Goal: Information Seeking & Learning: Learn about a topic

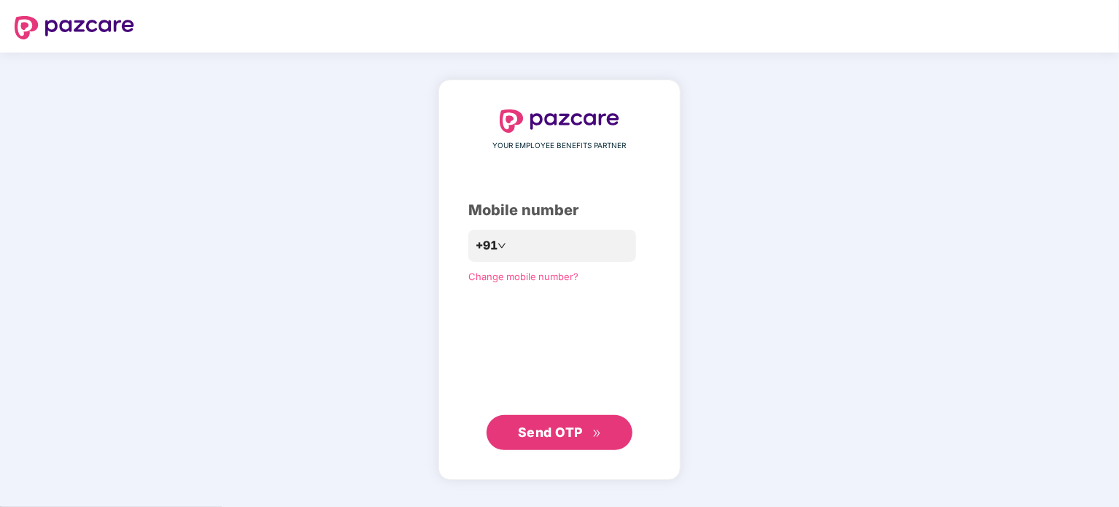
click at [632, 171] on div "YOUR EMPLOYEE BENEFITS PARTNER Mobile number +91 Change mobile number? Send OTP" at bounding box center [559, 279] width 182 height 341
click at [573, 247] on input "number" at bounding box center [570, 245] width 120 height 23
type input "**********"
click at [557, 427] on span "Send OTP" at bounding box center [550, 431] width 65 height 15
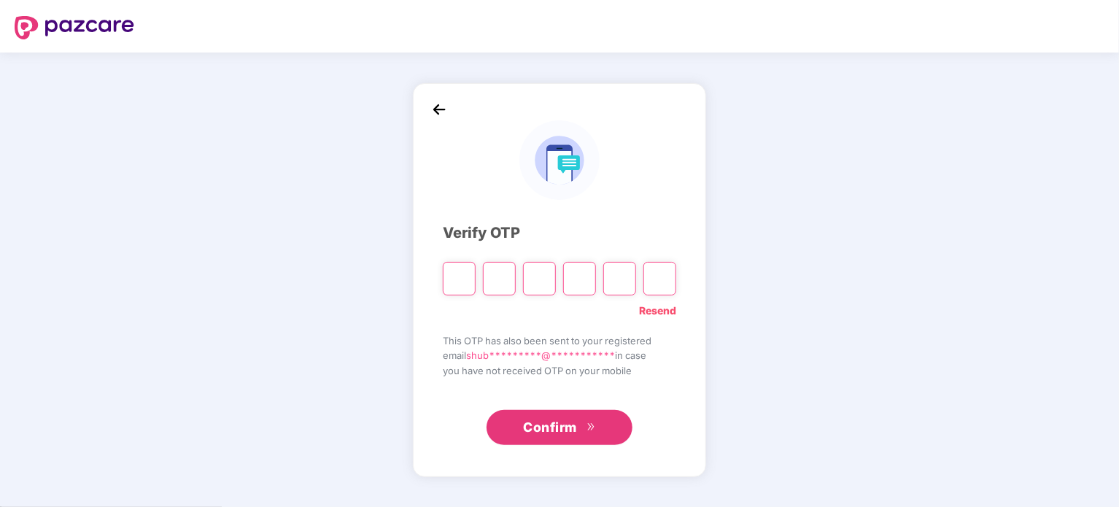
click at [662, 303] on link "Resend" at bounding box center [657, 311] width 37 height 16
click at [464, 270] on input "Please enter verification code. Digit 1" at bounding box center [459, 279] width 33 height 34
type input "*"
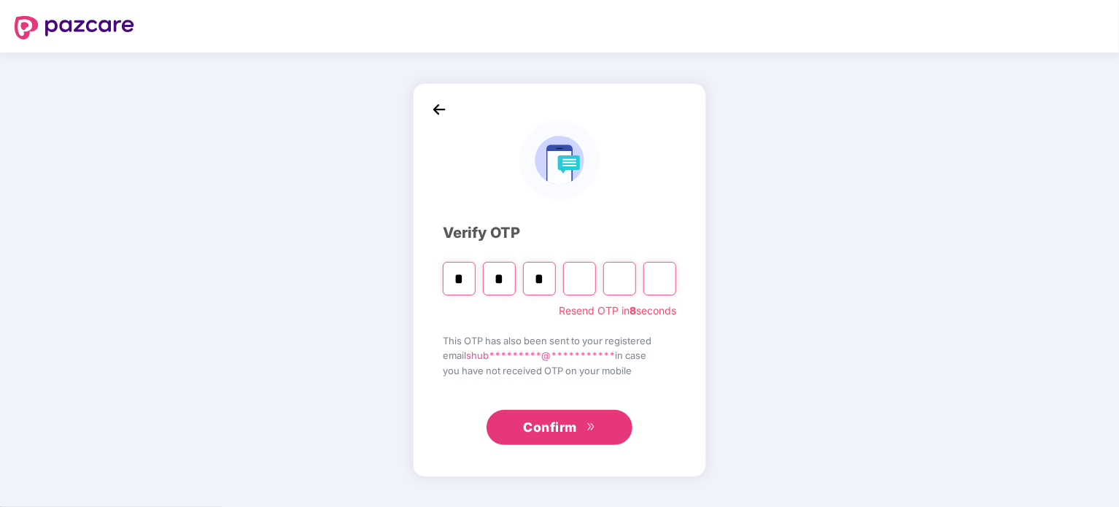
type input "*"
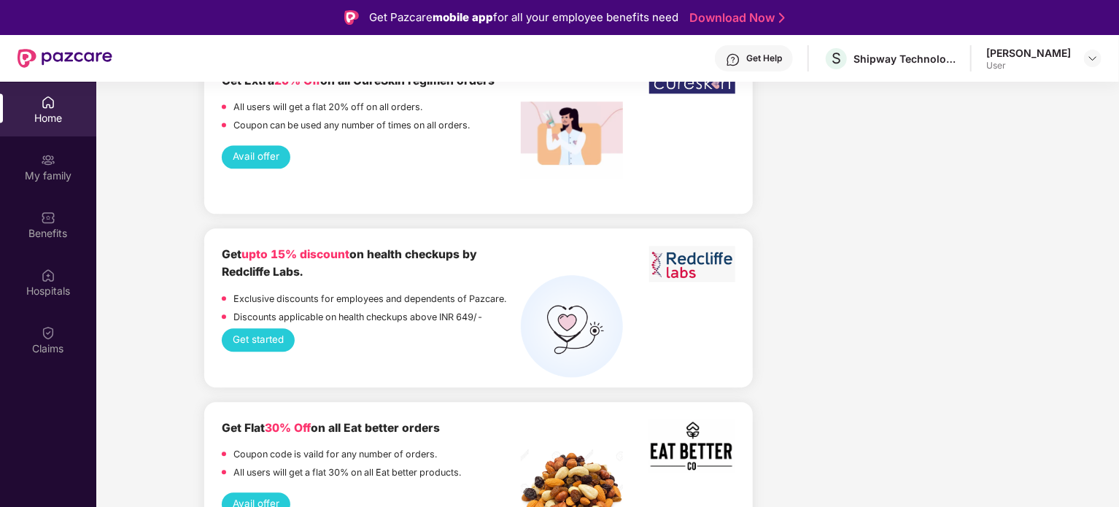
scroll to position [1666, 0]
click at [249, 327] on button "Get started" at bounding box center [259, 338] width 74 height 23
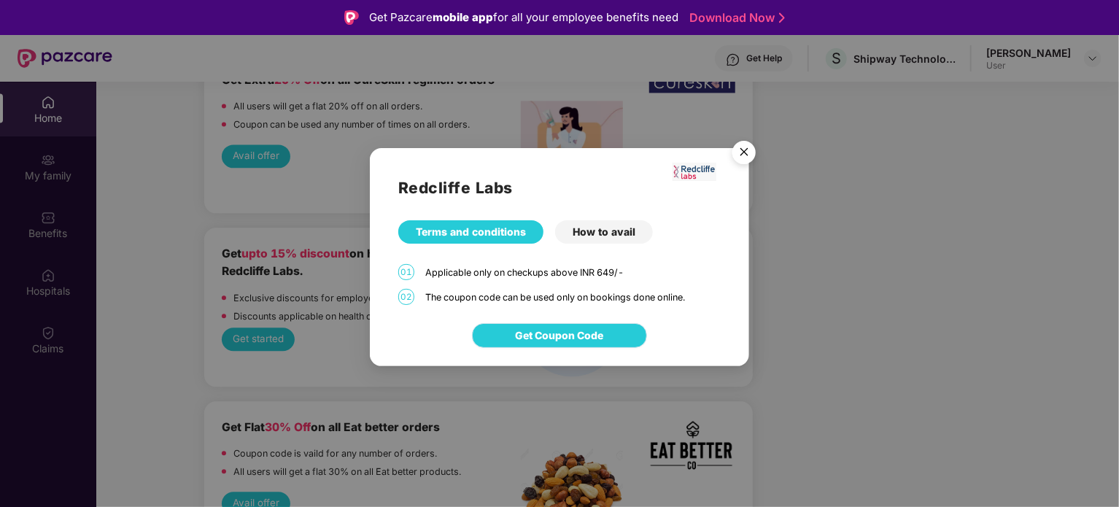
click at [524, 323] on button "Get Coupon Code" at bounding box center [559, 335] width 175 height 25
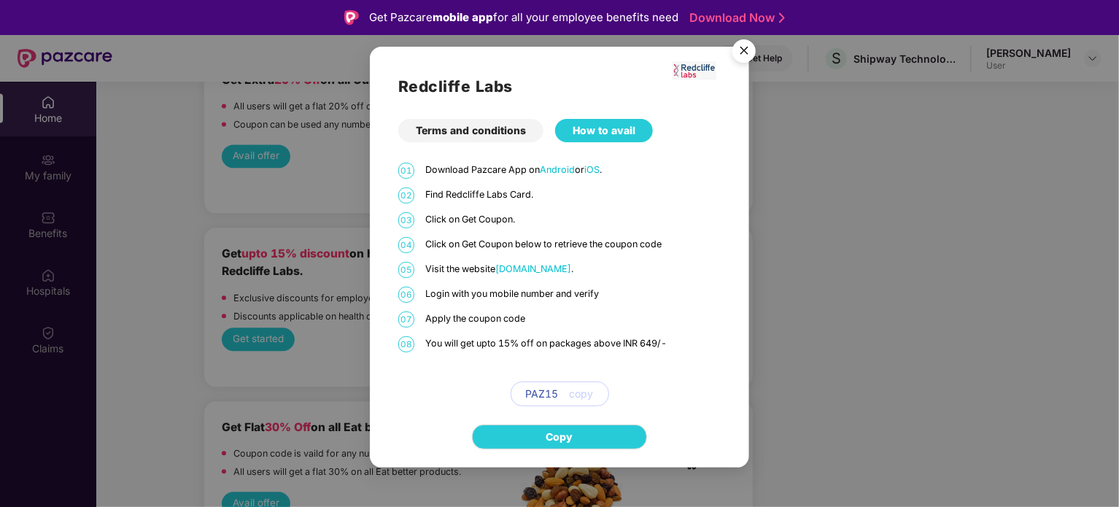
click at [750, 48] on img "Close" at bounding box center [744, 53] width 41 height 41
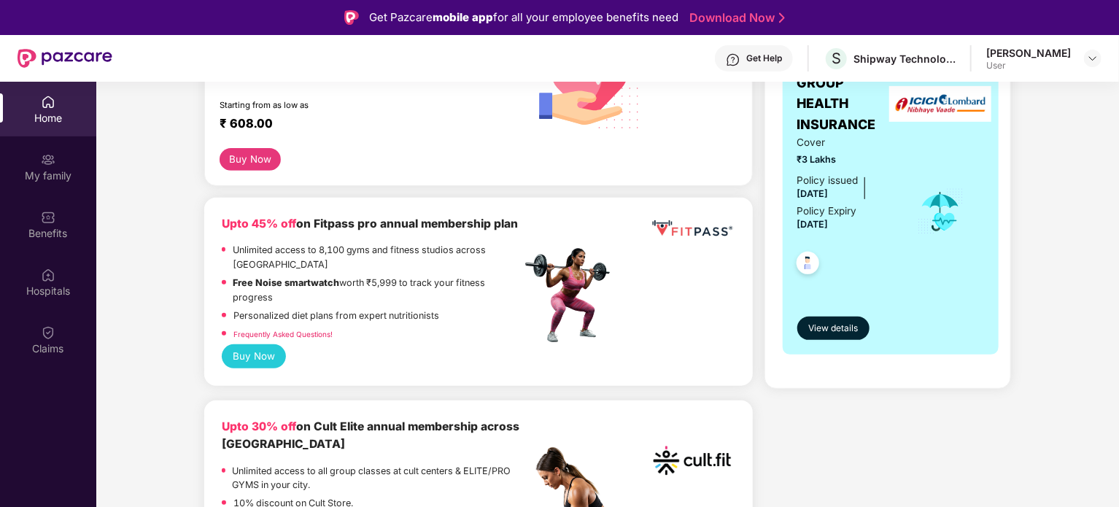
scroll to position [0, 0]
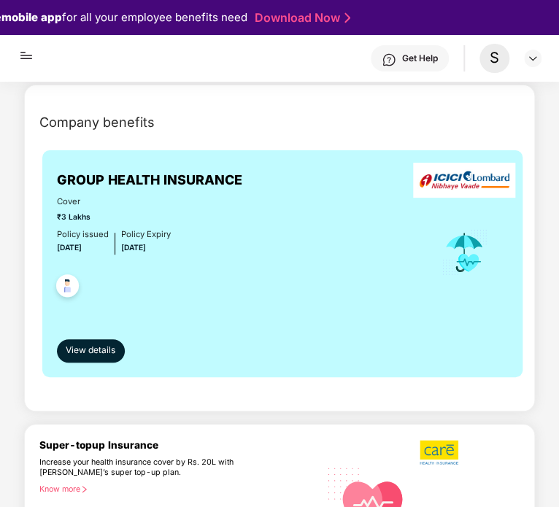
scroll to position [228, 0]
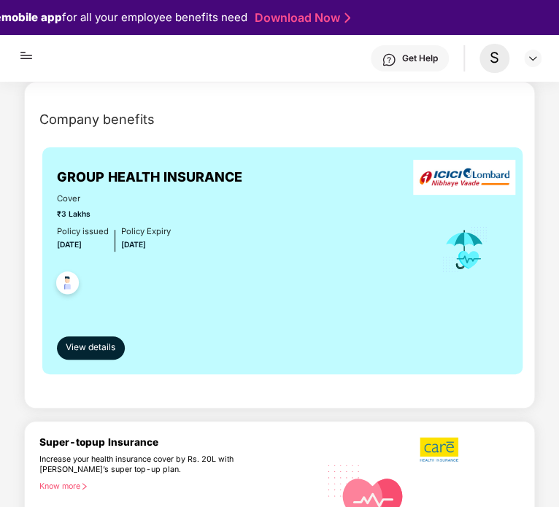
click at [67, 267] on img at bounding box center [68, 285] width 36 height 36
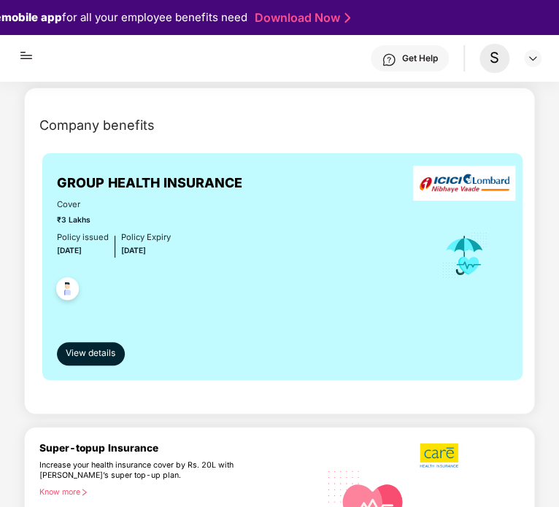
scroll to position [223, 0]
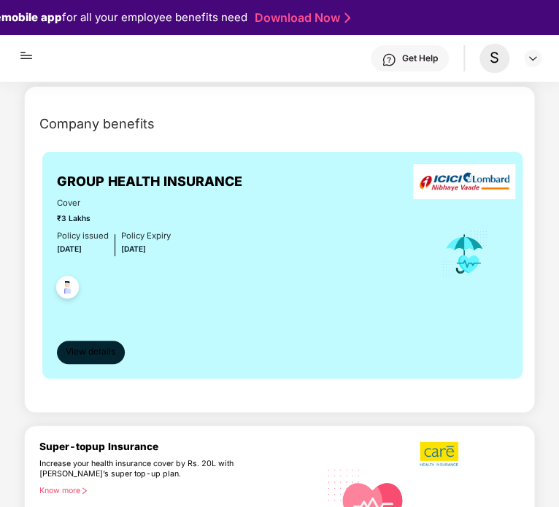
click at [99, 345] on span "View details" at bounding box center [91, 352] width 50 height 14
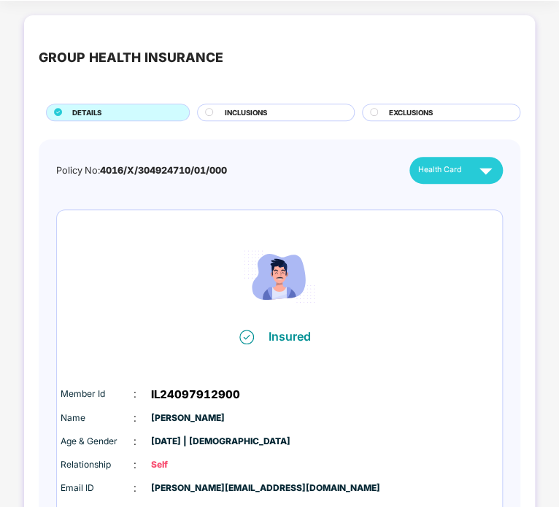
scroll to position [76, 0]
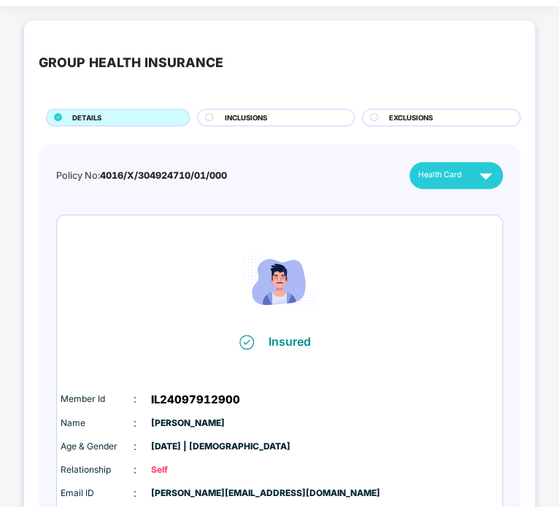
click at [269, 115] on div "INCLUSIONS" at bounding box center [281, 118] width 129 height 13
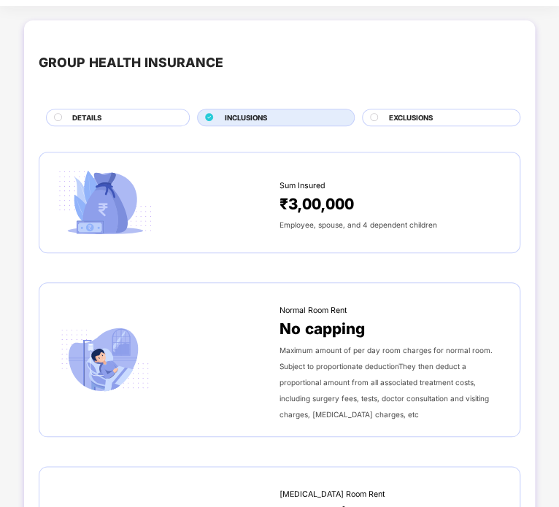
click at [406, 117] on span "EXCLUSIONS" at bounding box center [411, 117] width 44 height 11
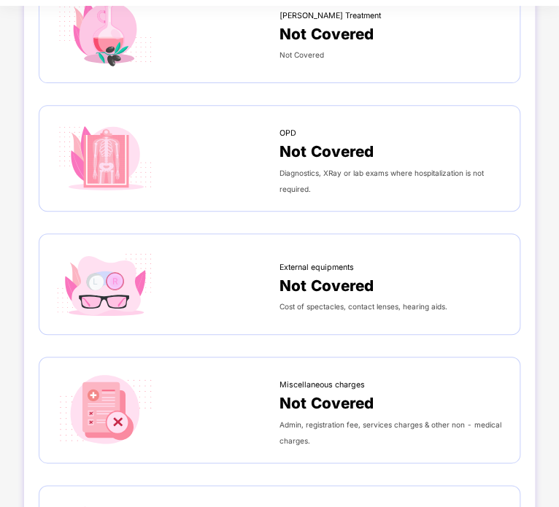
scroll to position [0, 0]
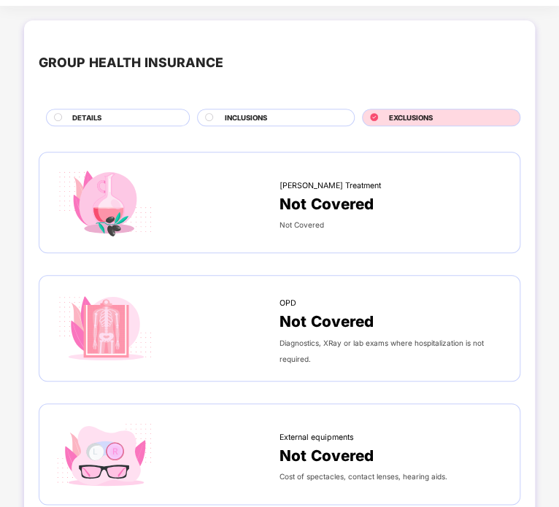
click at [265, 114] on span "INCLUSIONS" at bounding box center [245, 117] width 42 height 11
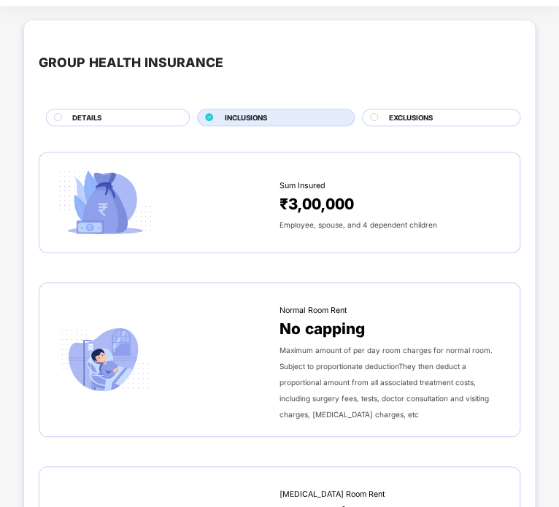
click at [136, 117] on div "DETAILS" at bounding box center [123, 118] width 117 height 13
